Goal: Task Accomplishment & Management: Manage account settings

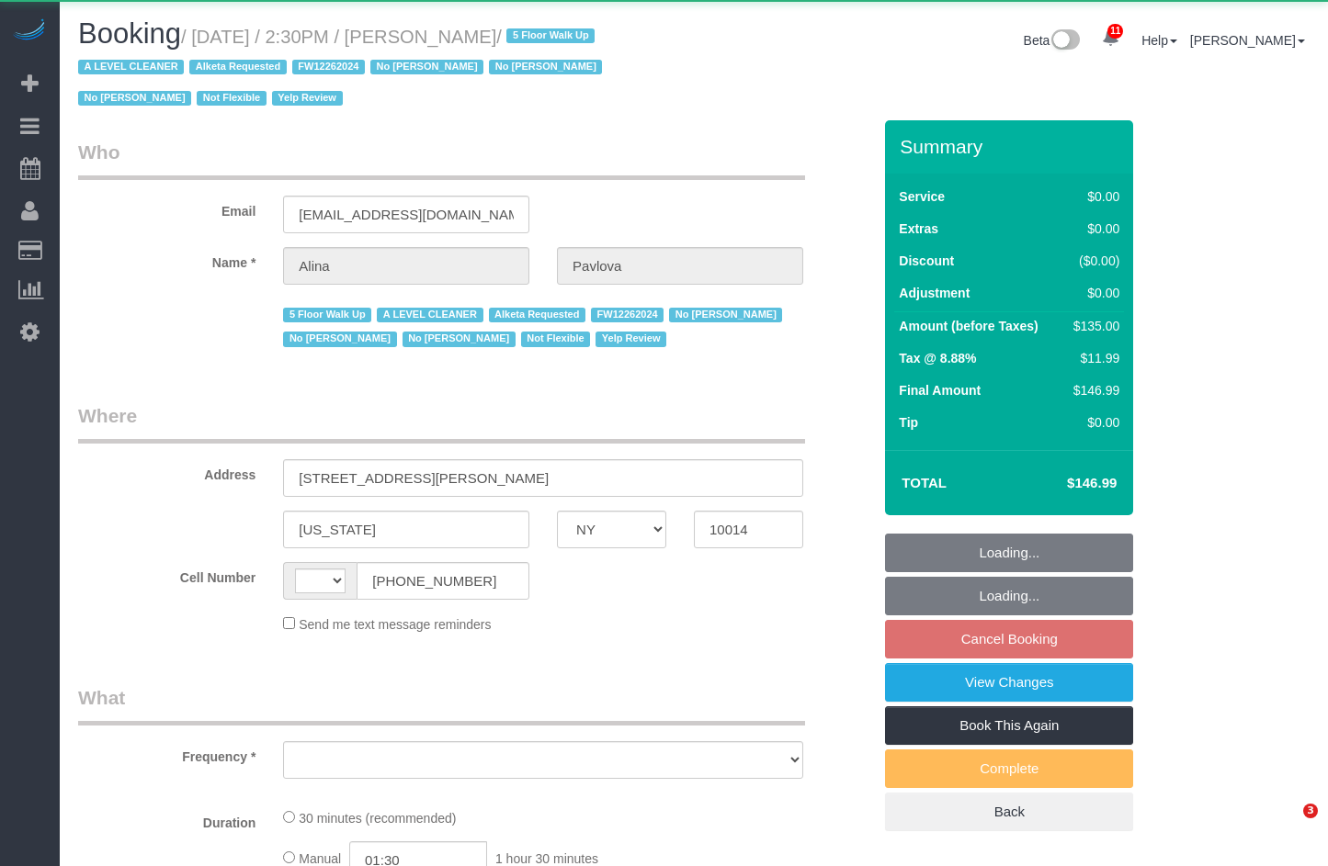
select select "NY"
select select "string:US"
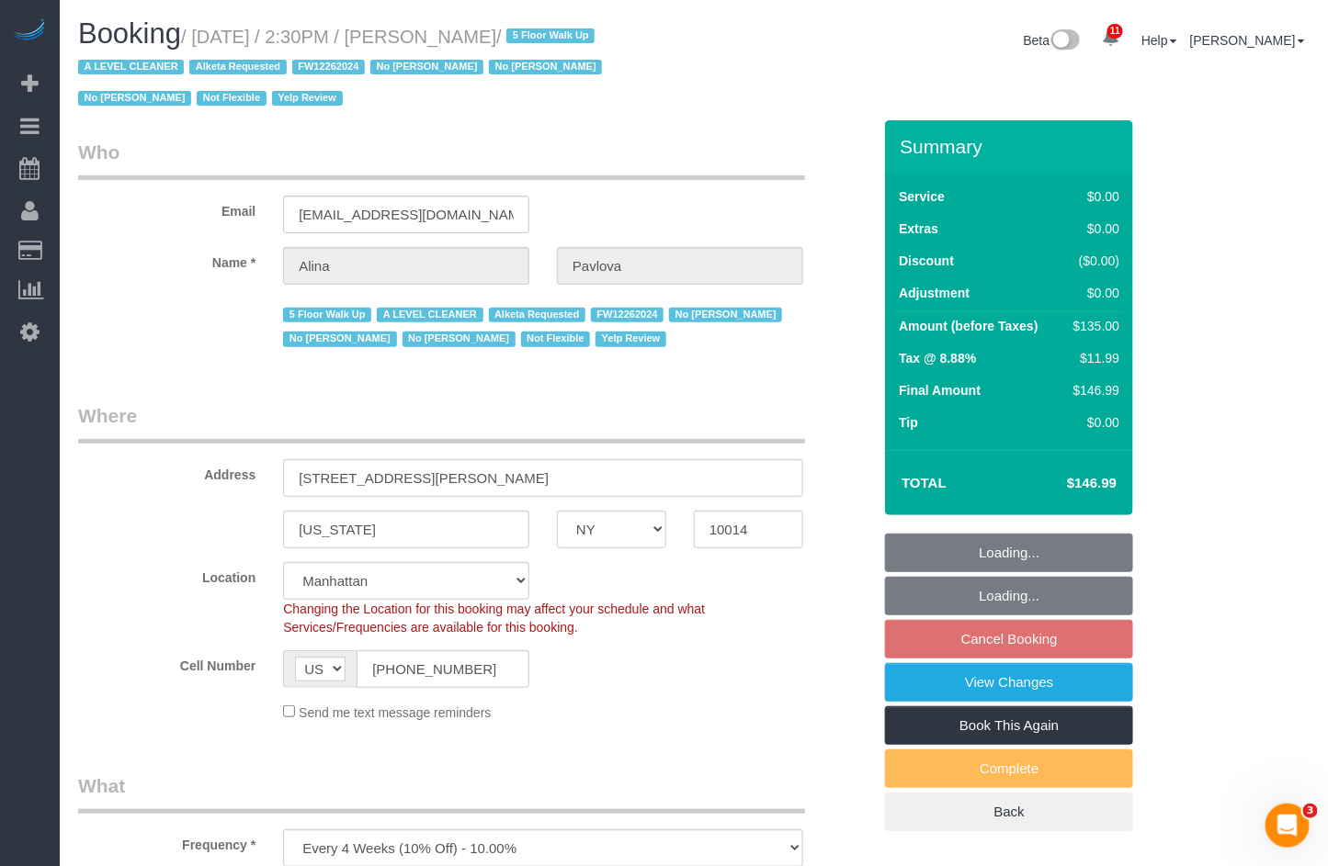
select select "object:1005"
select select "string:stripe-pm_1NAVWw4VGloSiKo7JiLePhrw"
select select "number:89"
select select "number:90"
select select "number:15"
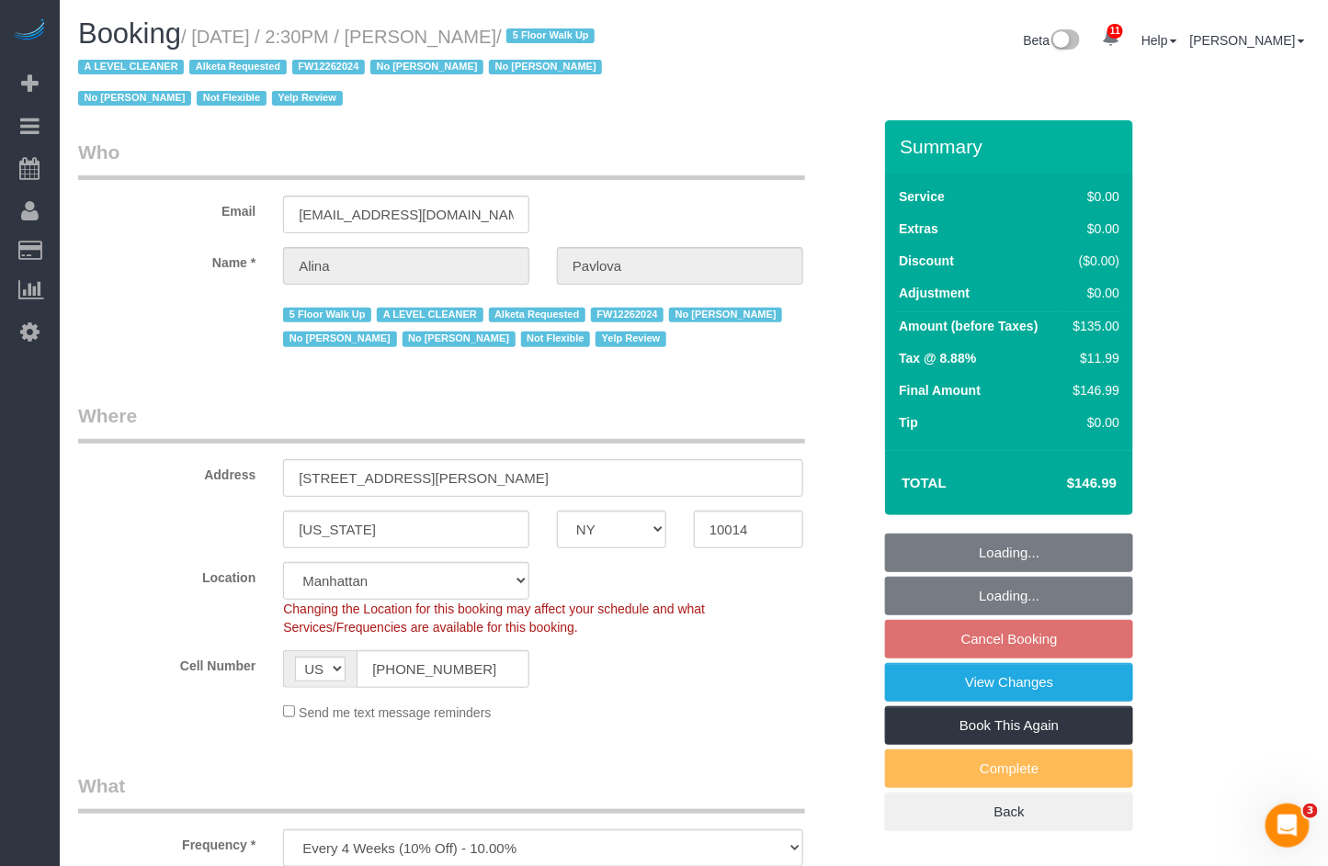
select select "number:5"
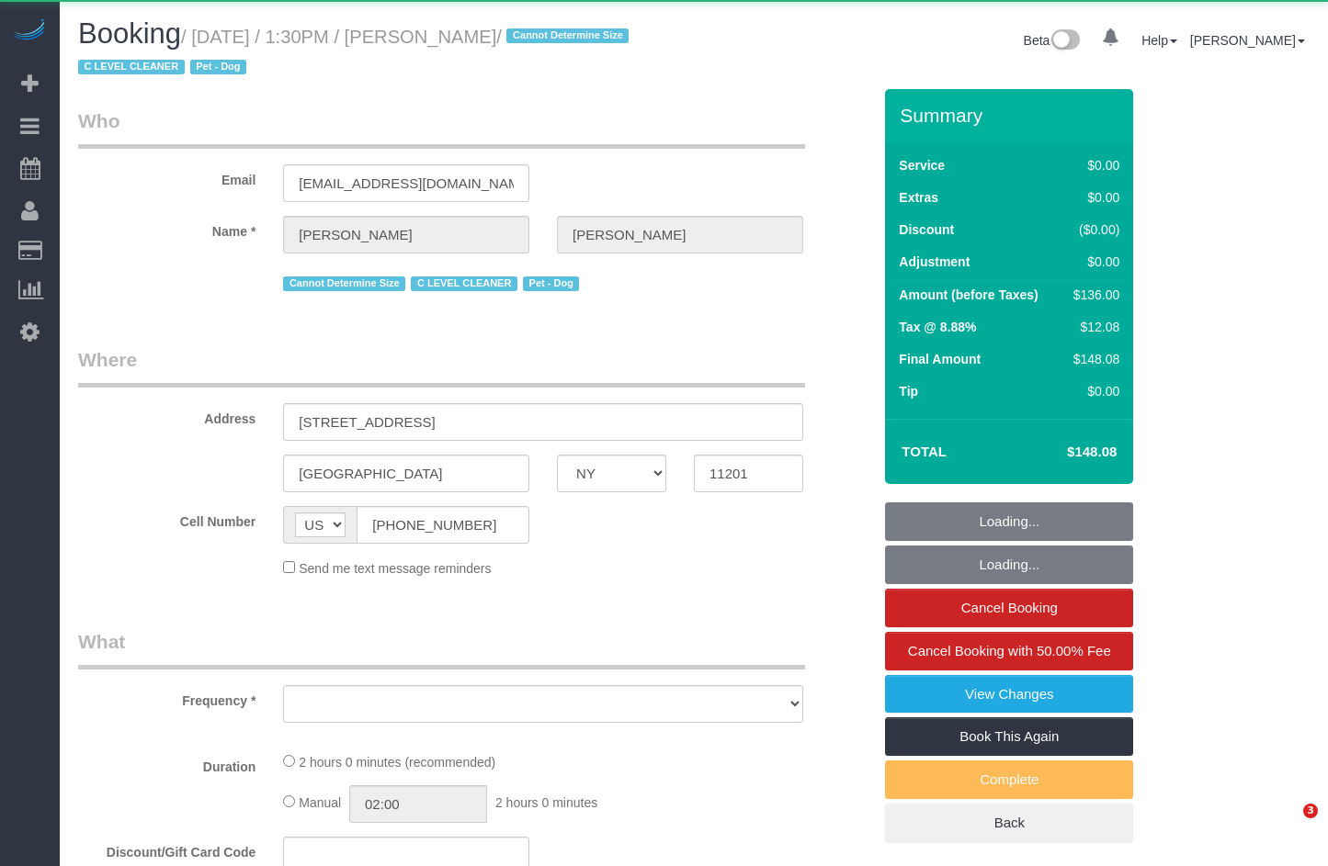
select select "NY"
select select "object:995"
select select "1"
select select "number:89"
select select "number:90"
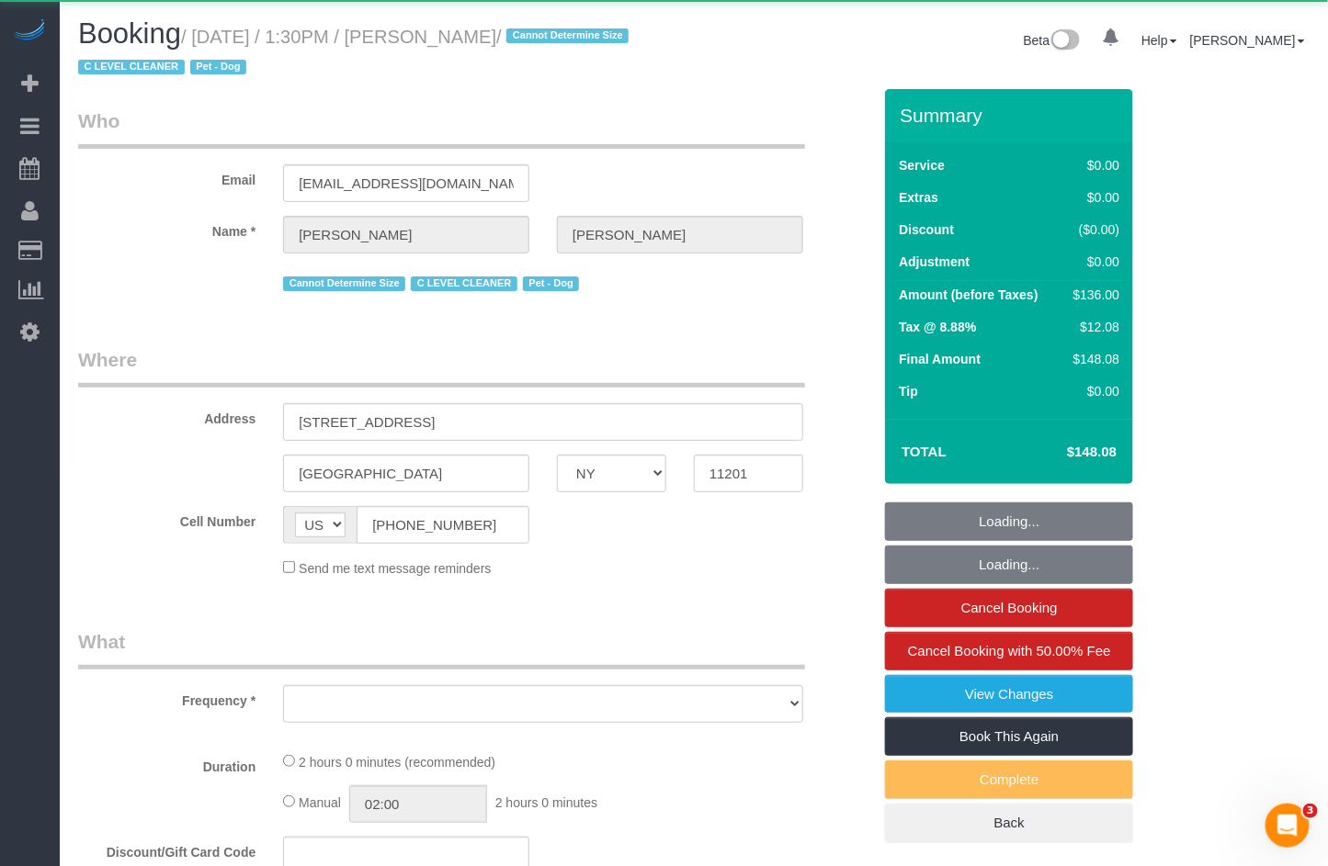
select select "number:13"
select select "number:6"
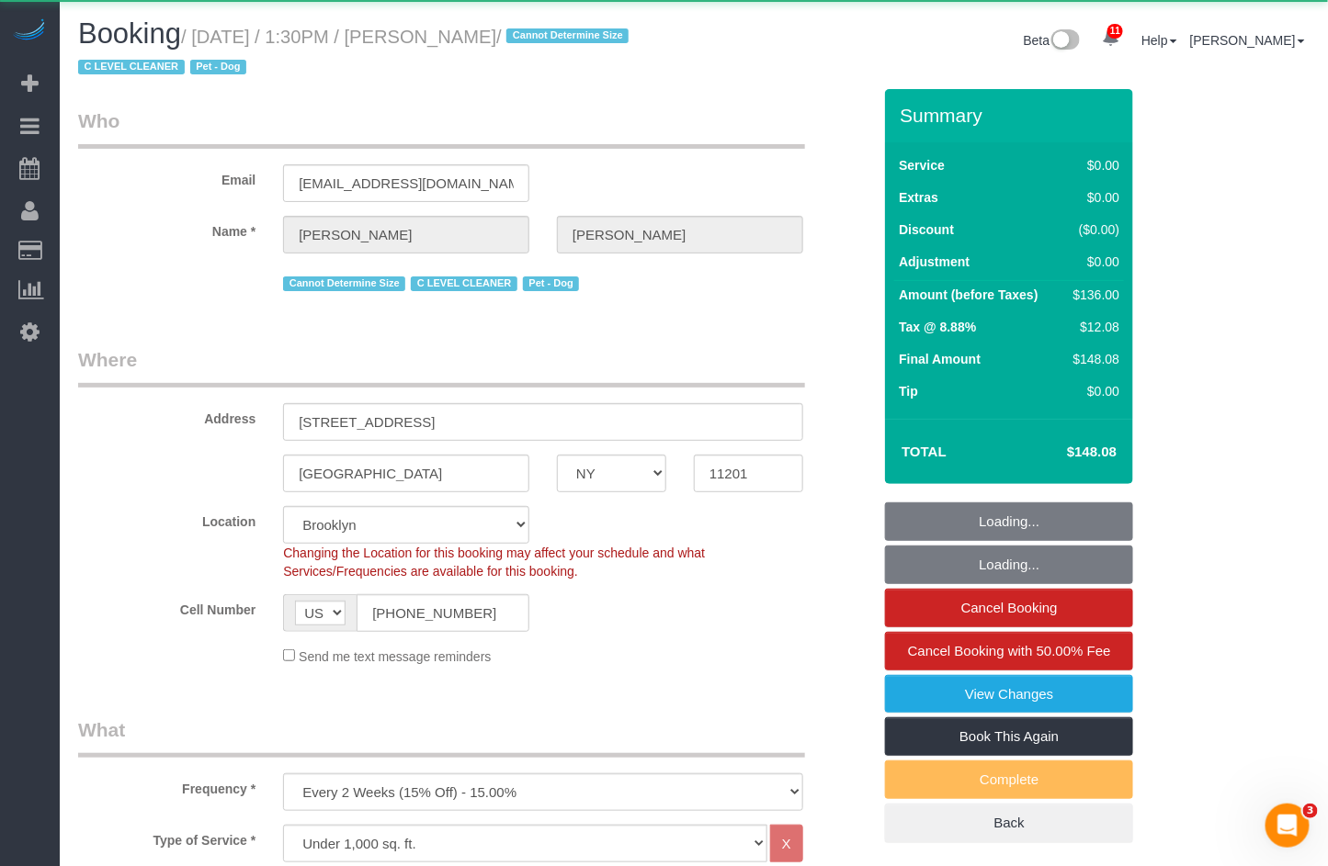
select select "string:stripe-pm_1Nj3TP4VGloSiKo7GSDuJG2L"
select select "1"
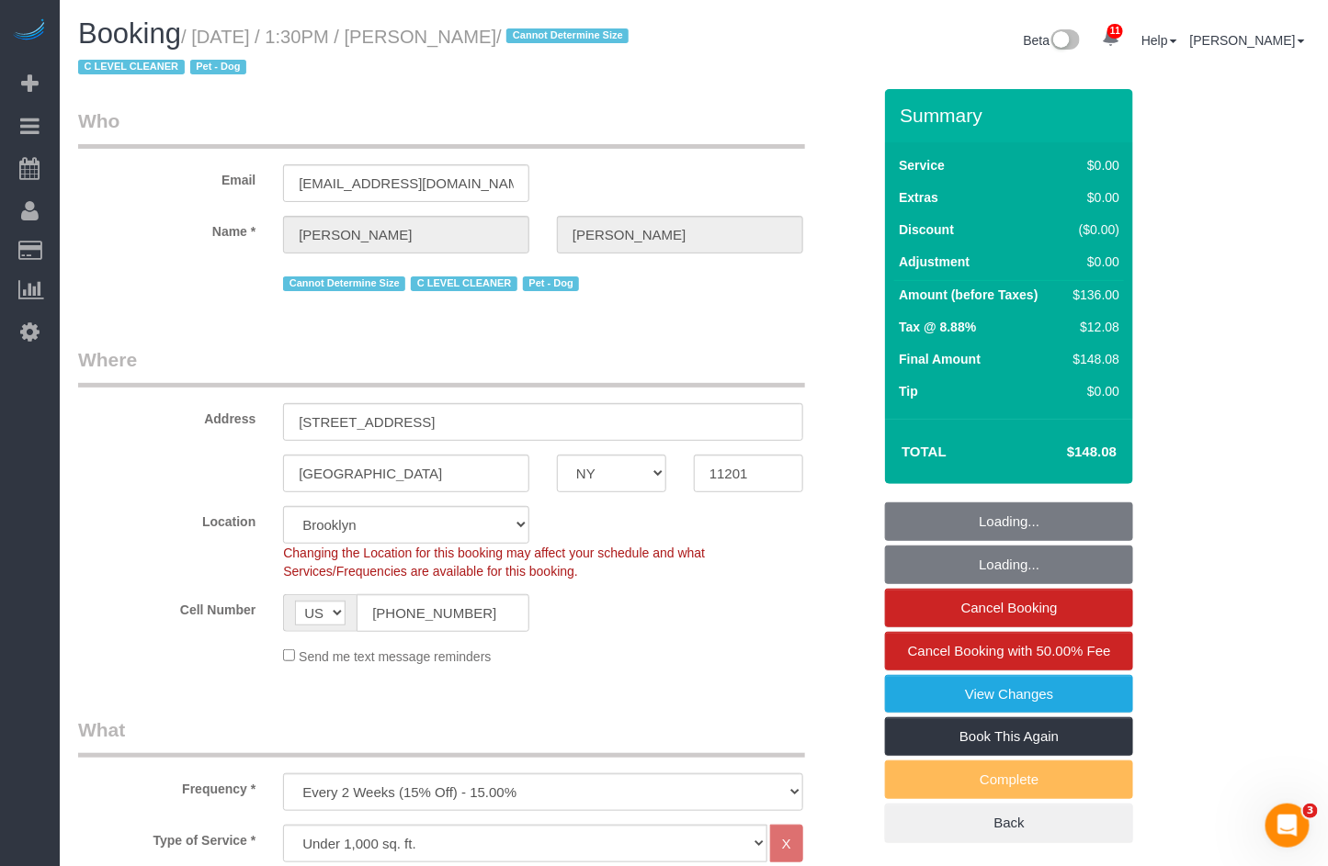
select select "object:1431"
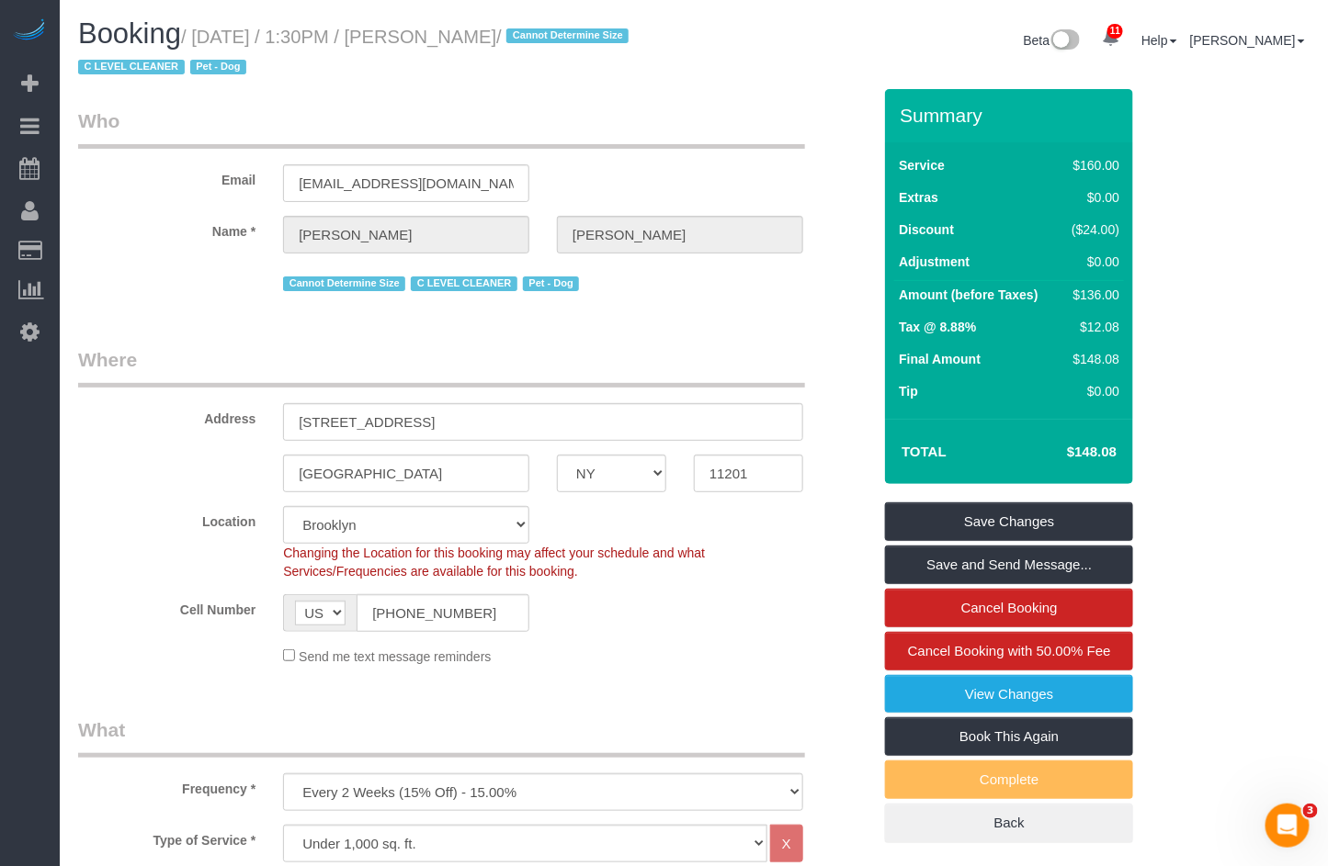
drag, startPoint x: 601, startPoint y: 98, endPoint x: 611, endPoint y: 63, distance: 36.3
drag, startPoint x: 209, startPoint y: 37, endPoint x: 589, endPoint y: 33, distance: 379.5
click at [623, 23] on h1 "Booking / [DATE] / 1:30PM / [PERSON_NAME] / Cannot Determine Size C LEVEL CLEAN…" at bounding box center [379, 49] width 602 height 62
copy small "[DATE] / 1:30PM / [PERSON_NAME] /"
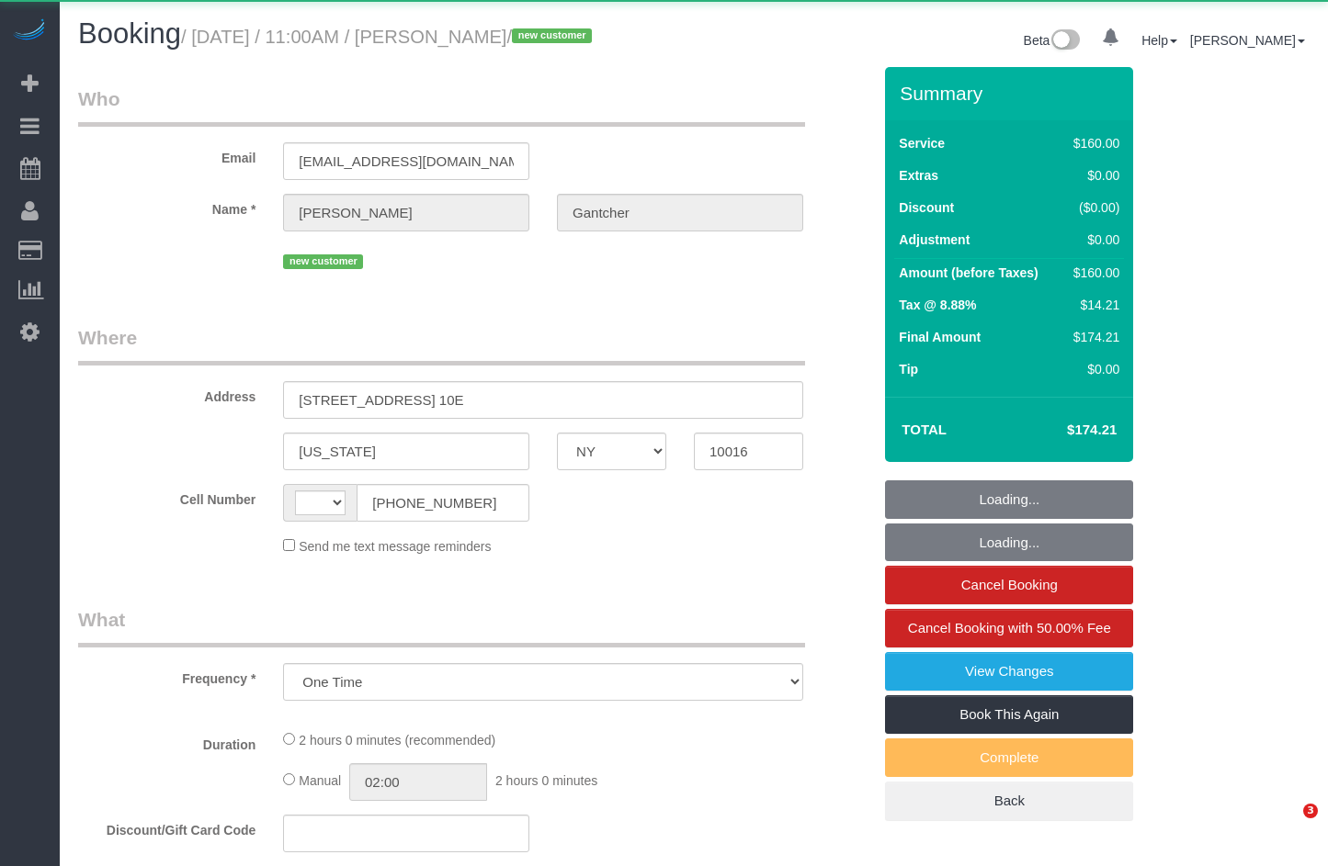
select select "NY"
select select "object:874"
select select "string:US"
select select "string:stripe-pm_1Rxt2Z4VGloSiKo7NCya6t5e"
select select "spot1"
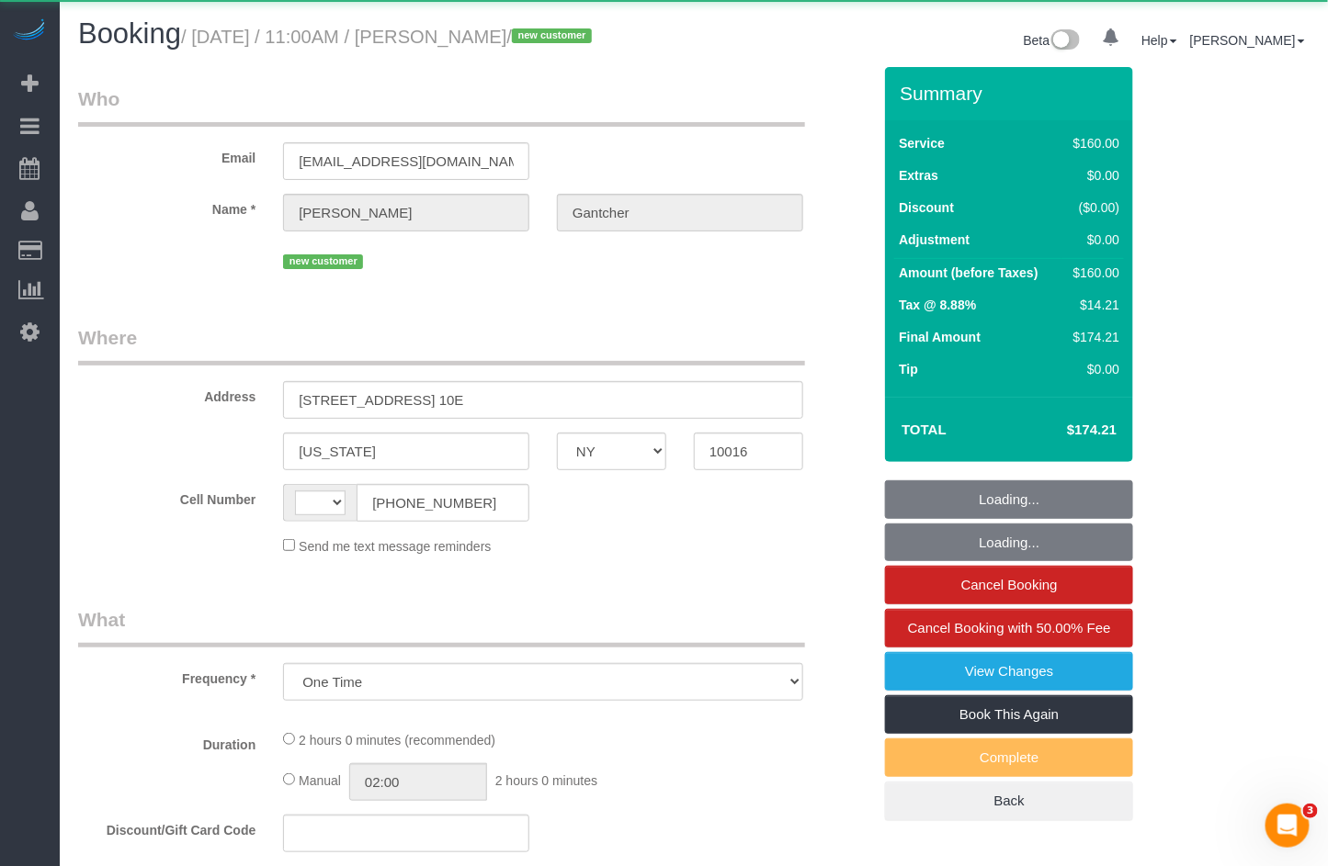
select select "number:59"
select select "number:73"
select select "number:15"
select select "number:5"
